Goal: Entertainment & Leisure: Consume media (video, audio)

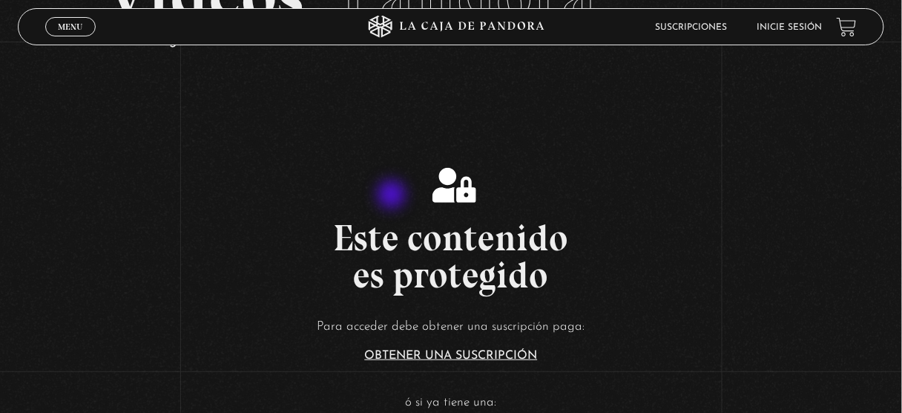
scroll to position [415, 0]
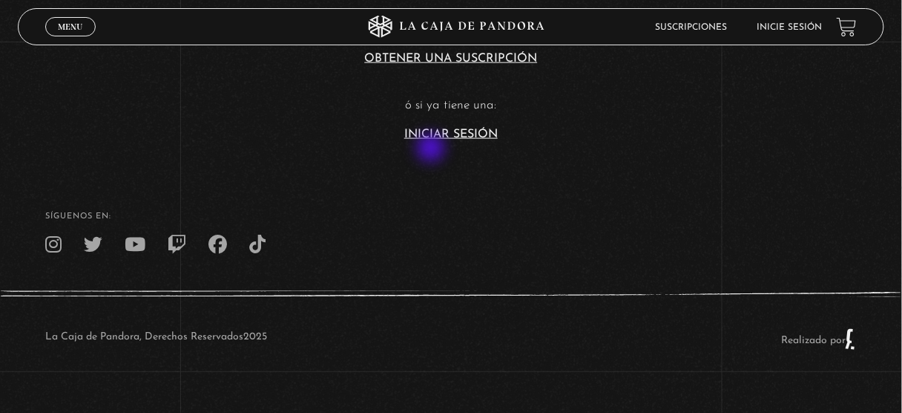
click at [430, 131] on link "Iniciar Sesión" at bounding box center [450, 134] width 93 height 12
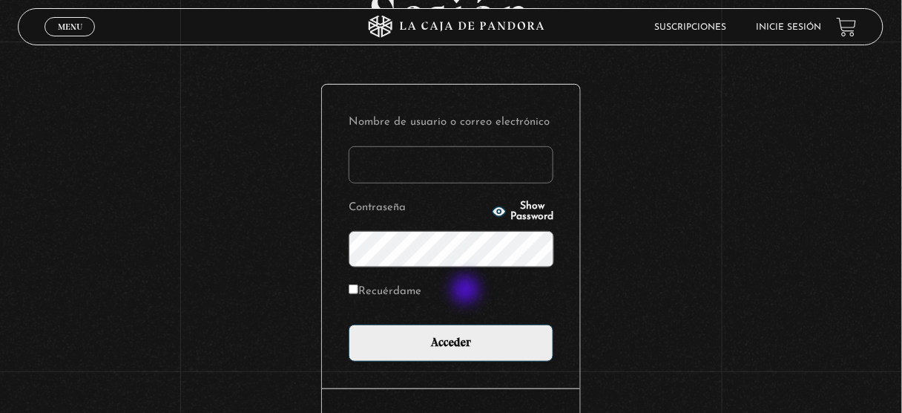
scroll to position [226, 0]
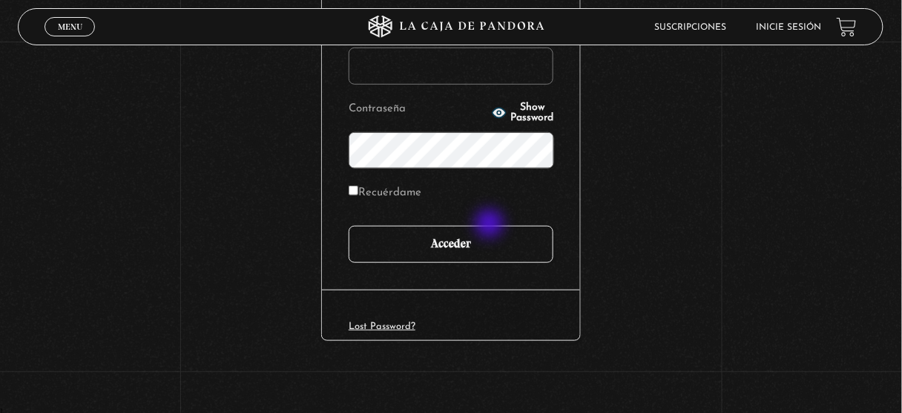
type input "juligonzalez26.10@gmail.com"
click at [491, 226] on input "Acceder" at bounding box center [451, 244] width 205 height 37
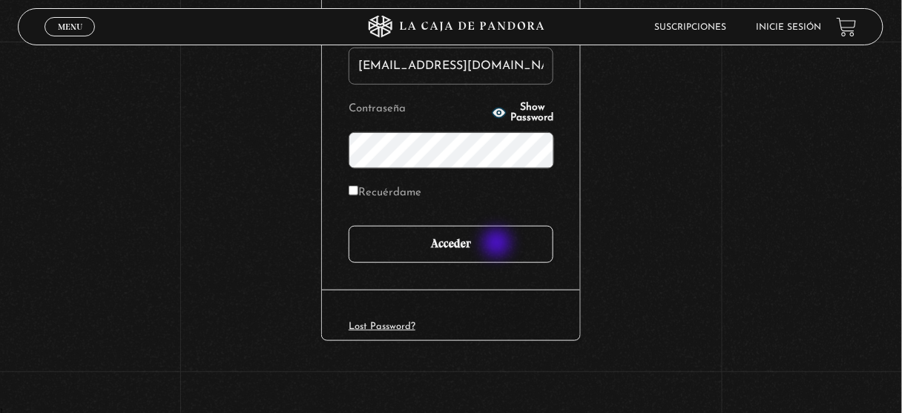
click at [499, 244] on input "Acceder" at bounding box center [451, 244] width 205 height 37
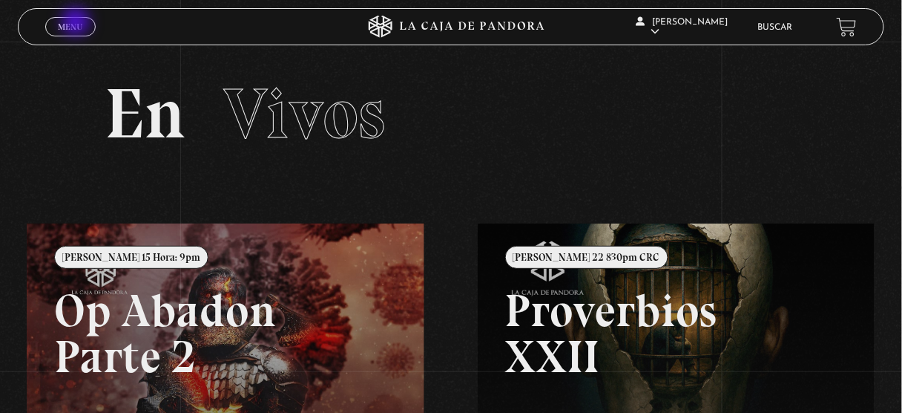
click at [77, 23] on span "Menu" at bounding box center [70, 26] width 24 height 9
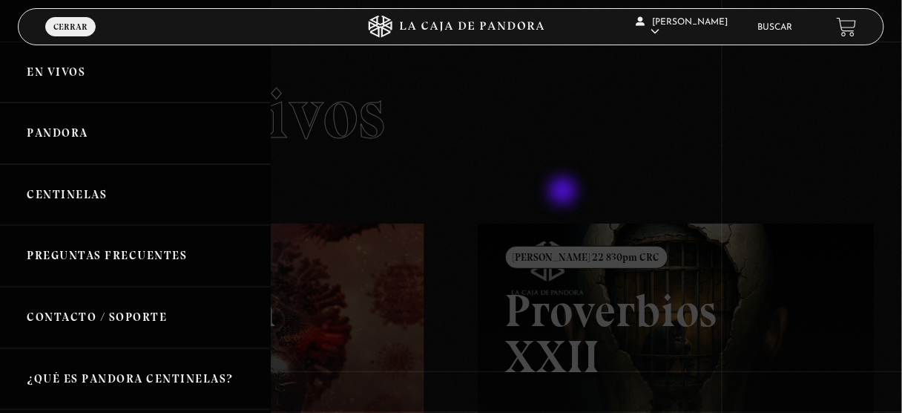
click at [565, 192] on div at bounding box center [451, 206] width 902 height 413
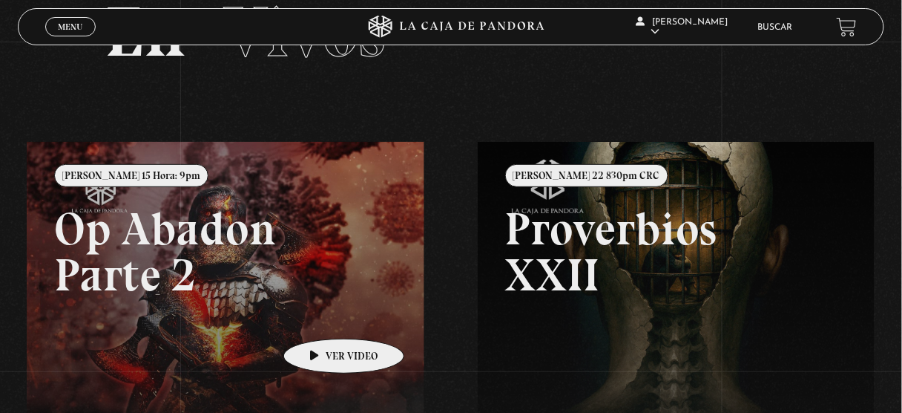
scroll to position [178, 0]
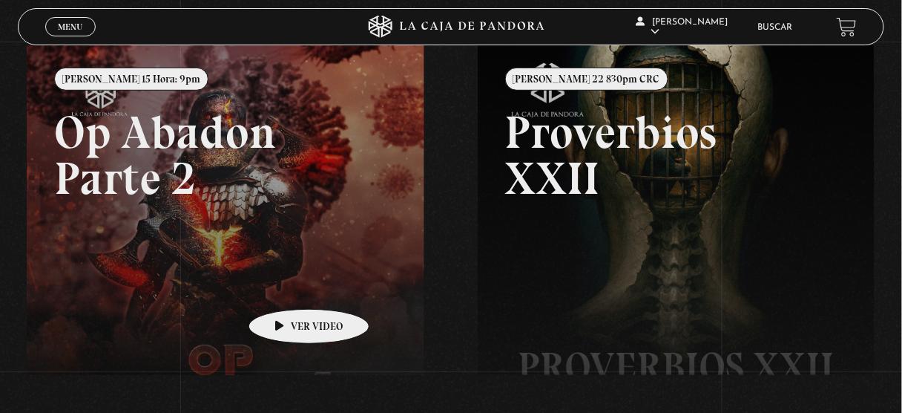
click at [282, 277] on link at bounding box center [478, 251] width 902 height 413
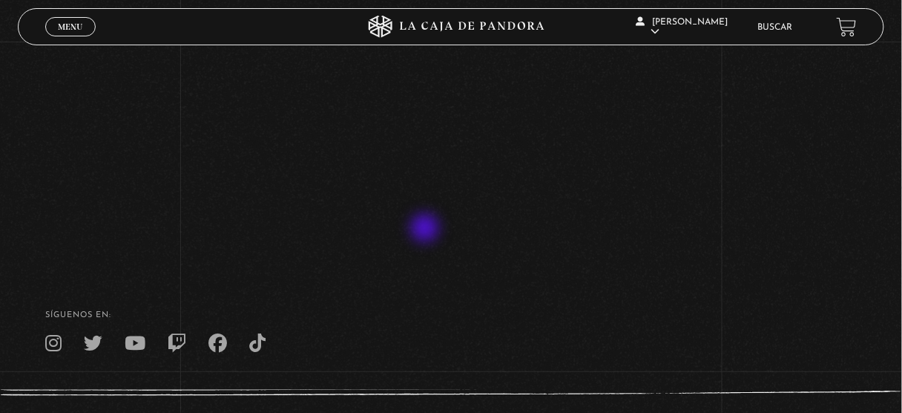
scroll to position [372, 0]
